Goal: Task Accomplishment & Management: Use online tool/utility

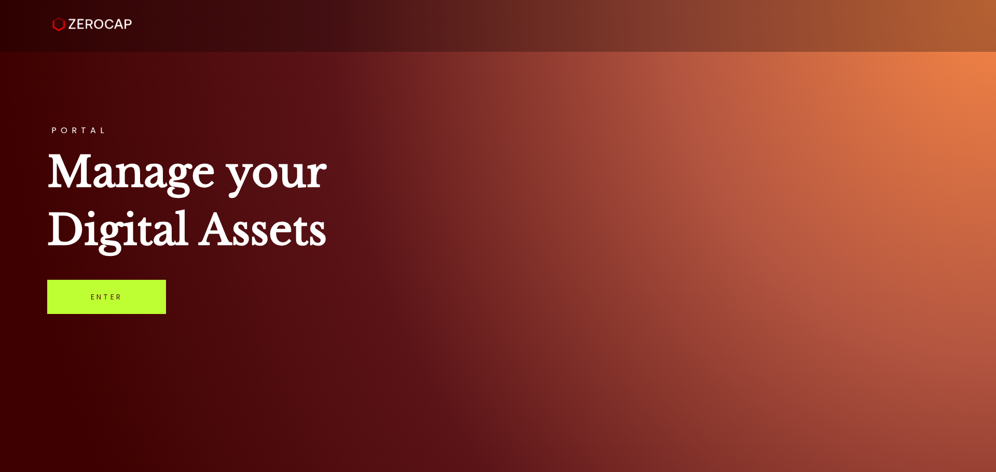
click at [114, 302] on link "Enter" at bounding box center [106, 297] width 119 height 34
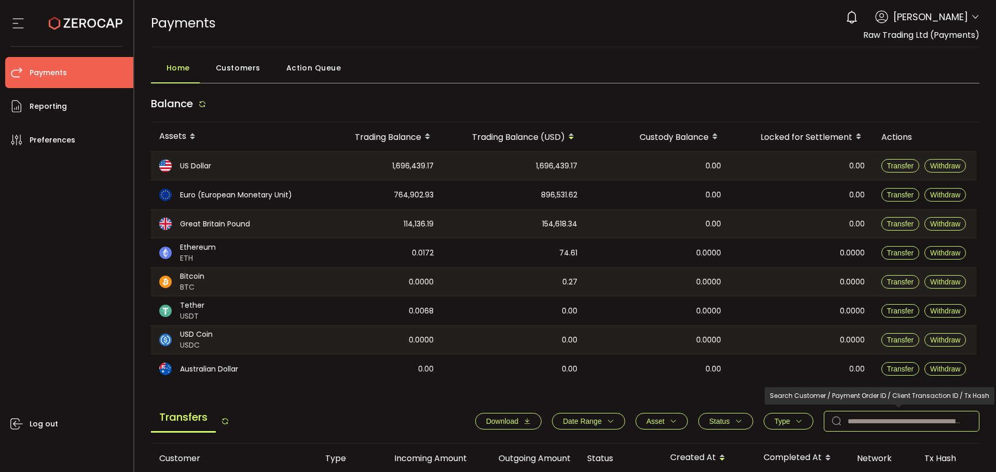
click at [886, 413] on input "text" at bounding box center [901, 421] width 156 height 21
paste input "*******"
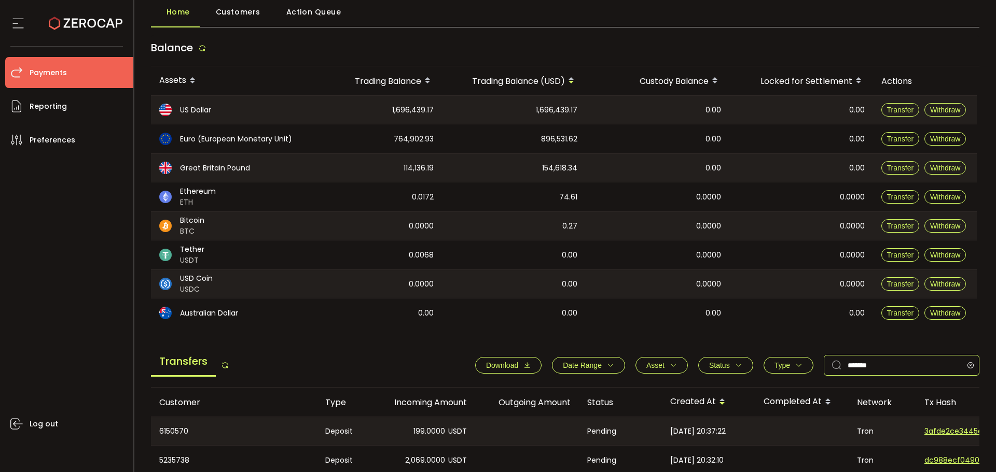
scroll to position [156, 0]
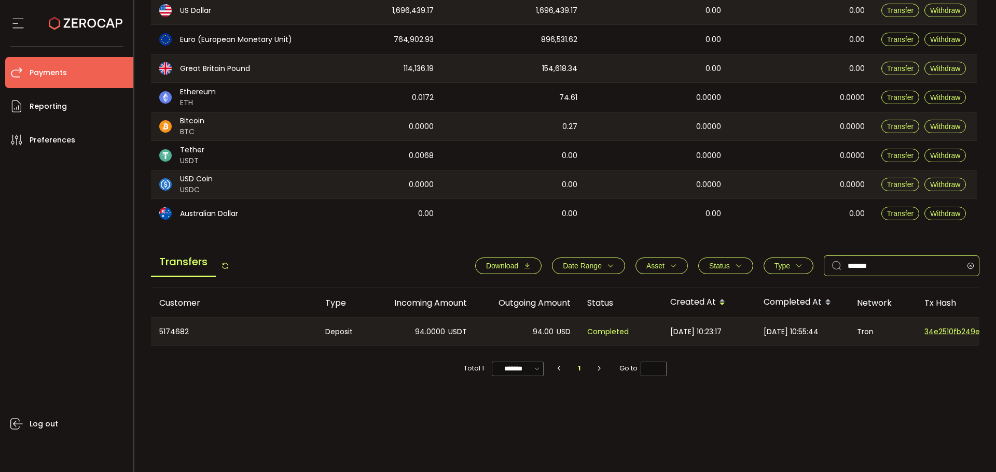
type input "*******"
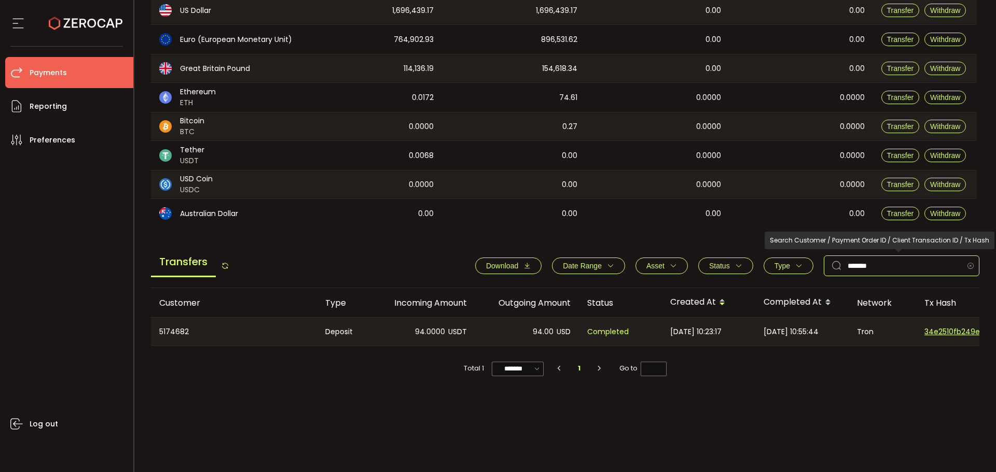
click at [964, 267] on icon at bounding box center [970, 266] width 13 height 21
click at [972, 264] on input "text" at bounding box center [901, 266] width 156 height 21
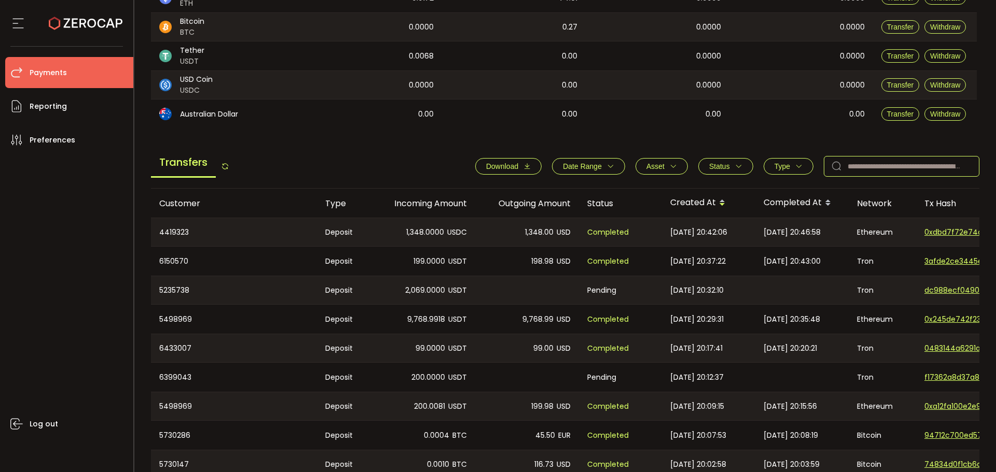
scroll to position [259, 0]
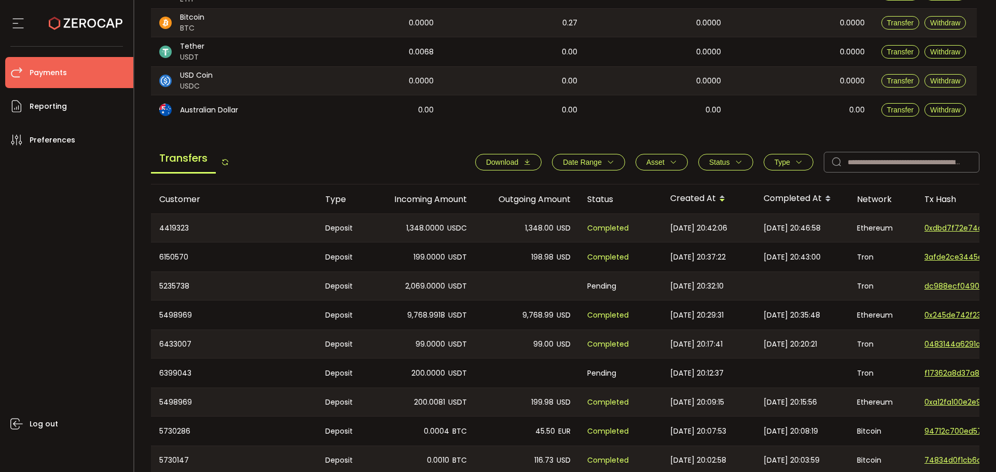
click at [178, 284] on div "5235738" at bounding box center [234, 286] width 166 height 28
copy div "5235738"
click at [175, 370] on div "6399043" at bounding box center [234, 373] width 166 height 29
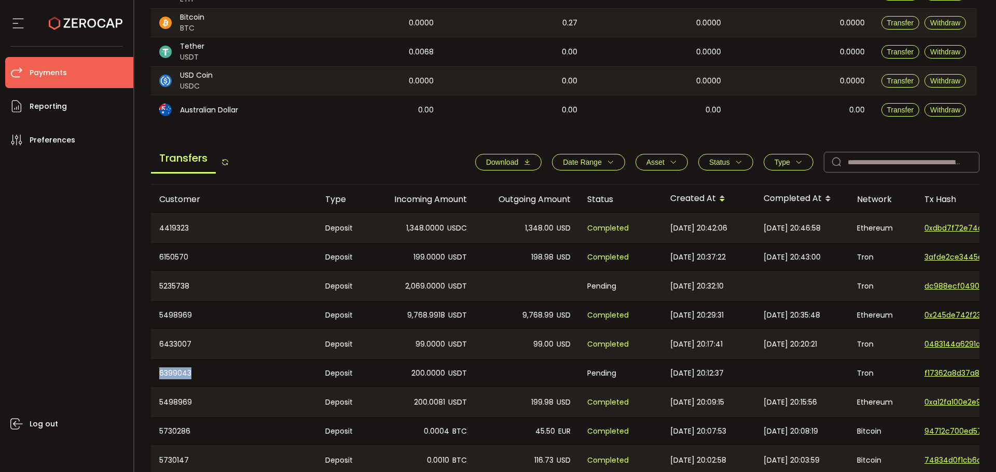
copy div "6399043"
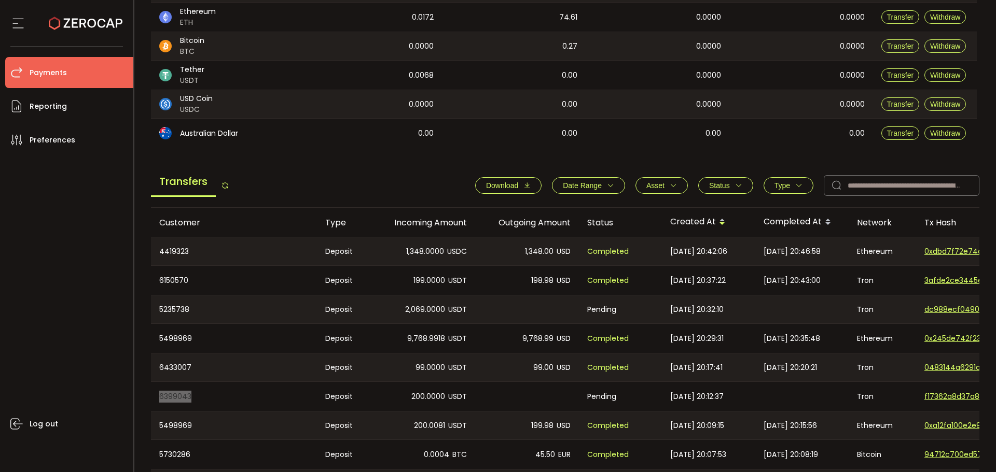
scroll to position [235, 0]
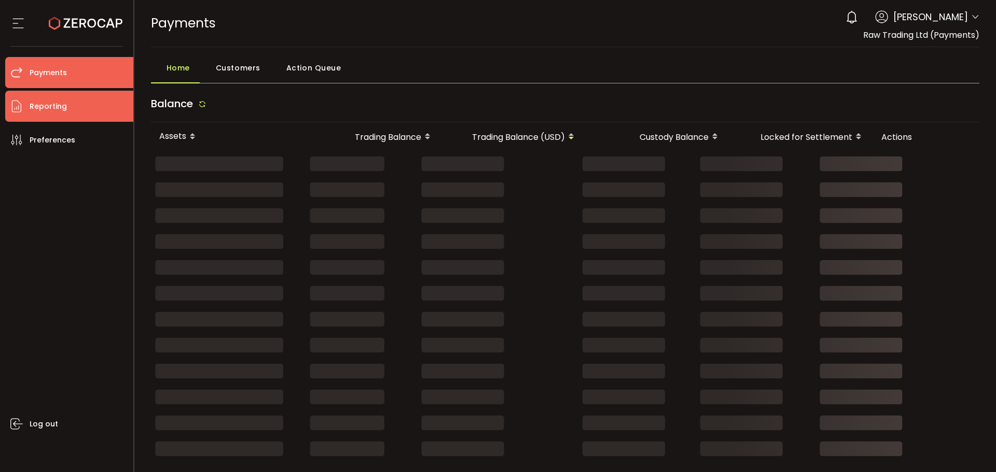
click at [41, 110] on span "Reporting" at bounding box center [48, 106] width 37 height 15
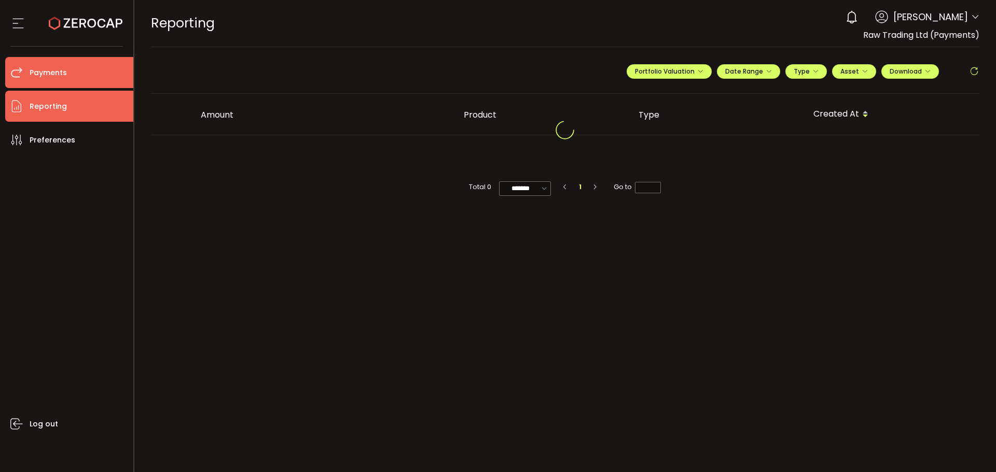
click at [83, 76] on li "Payments" at bounding box center [69, 72] width 128 height 31
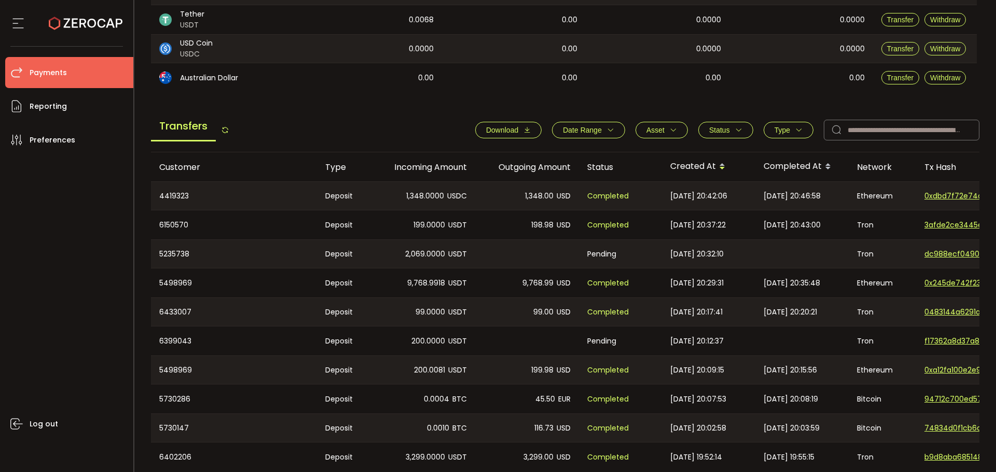
scroll to position [339, 0]
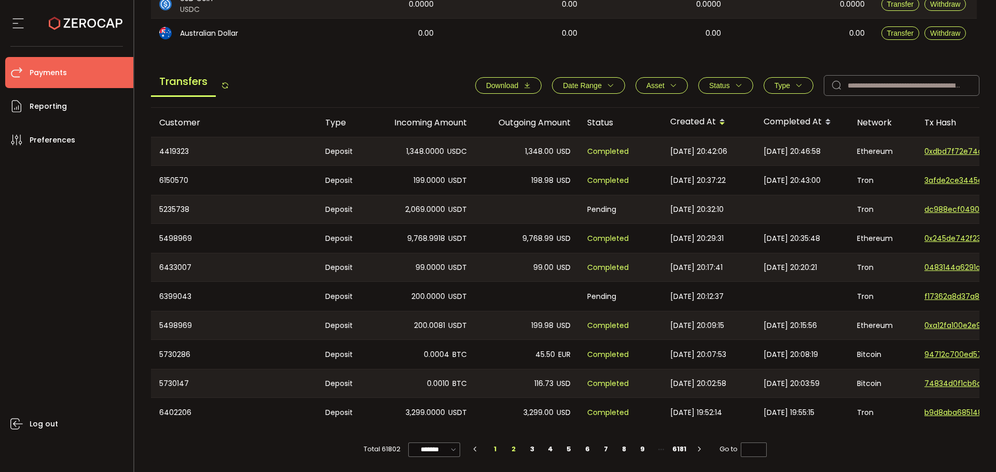
click at [515, 449] on li "2" at bounding box center [514, 449] width 19 height 15
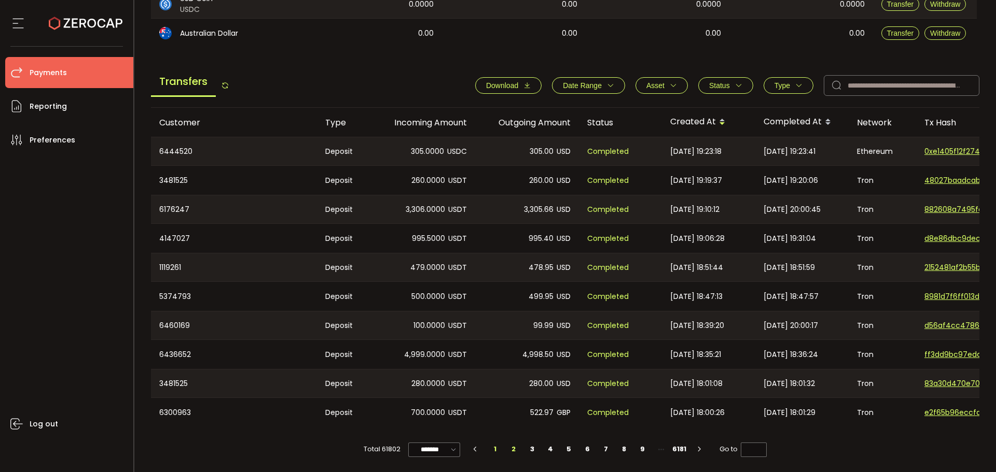
click at [492, 453] on li "1" at bounding box center [495, 449] width 19 height 15
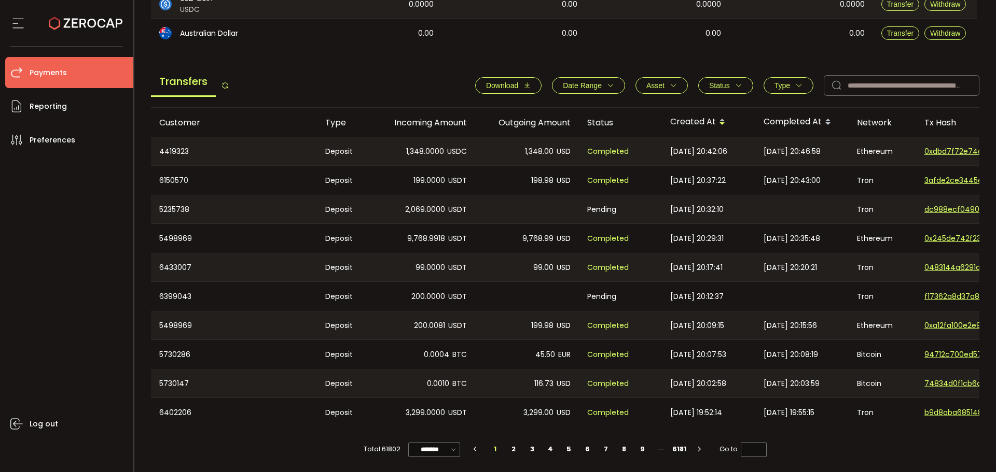
click at [599, 121] on div "Status" at bounding box center [620, 123] width 83 height 12
click at [601, 118] on div "Status" at bounding box center [620, 123] width 83 height 12
click at [721, 81] on span "Status" at bounding box center [719, 85] width 21 height 8
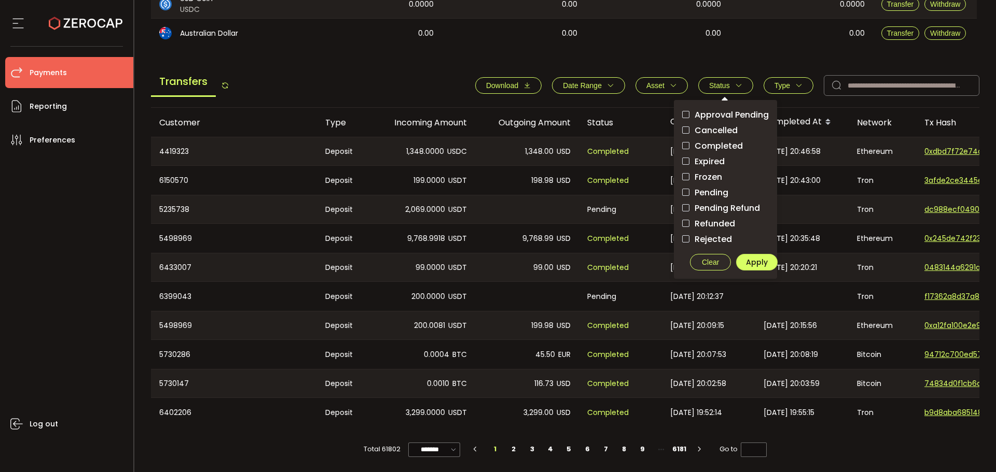
click at [720, 189] on span "Pending" at bounding box center [708, 193] width 39 height 10
click at [758, 258] on span "Apply" at bounding box center [757, 262] width 22 height 10
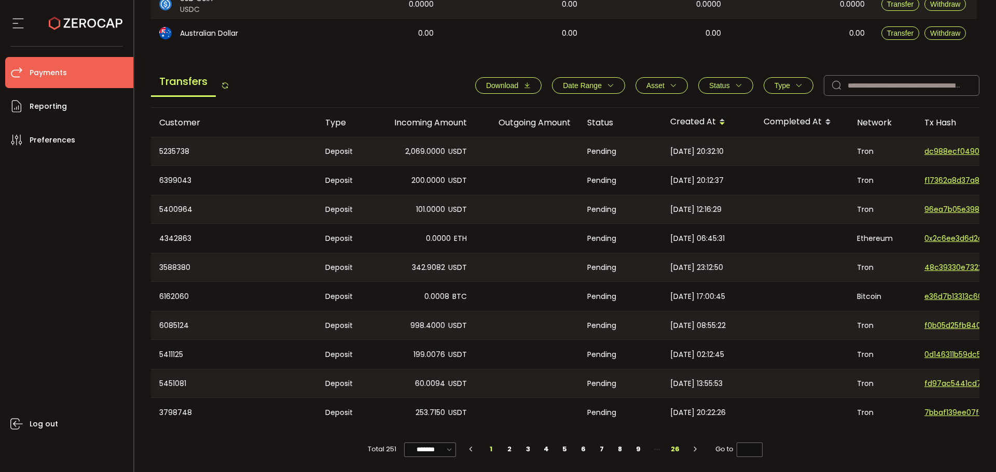
click at [673, 448] on li "26" at bounding box center [675, 449] width 19 height 15
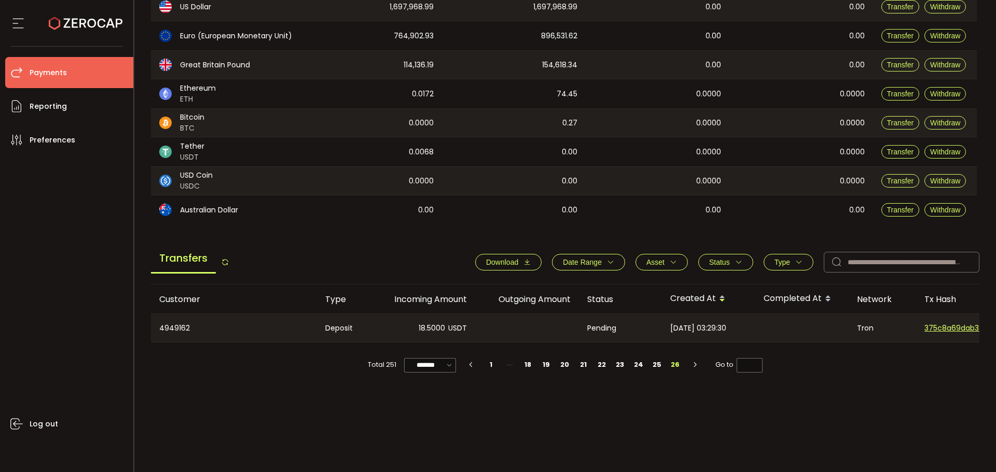
scroll to position [159, 0]
click at [617, 366] on li "23" at bounding box center [620, 365] width 19 height 15
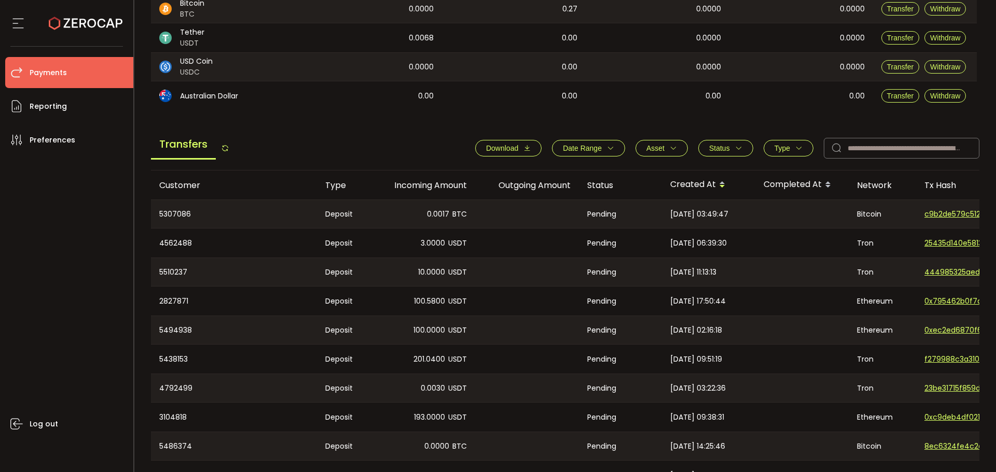
scroll to position [339, 0]
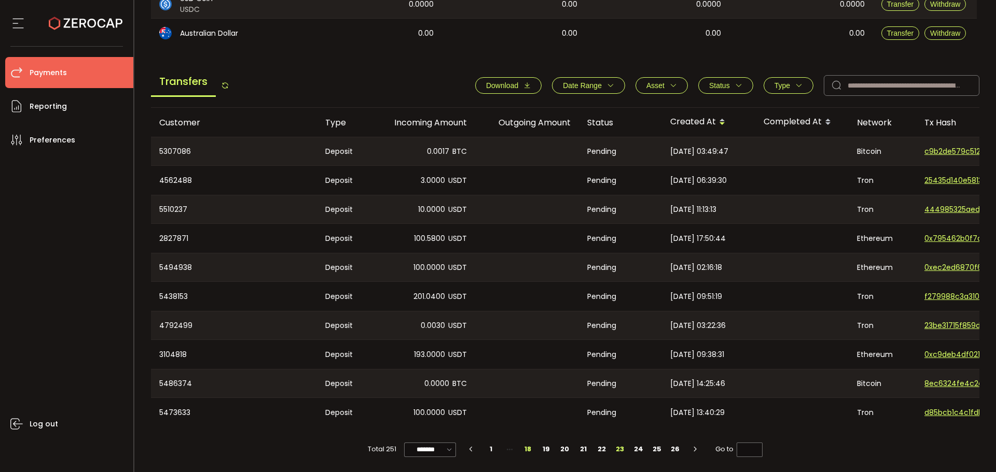
click at [527, 453] on li "18" at bounding box center [528, 449] width 19 height 15
click at [467, 451] on li "1" at bounding box center [473, 449] width 19 height 15
type input "*"
click at [507, 88] on button "Download" at bounding box center [508, 85] width 66 height 17
